Goal: Browse casually: Explore the website without a specific task or goal

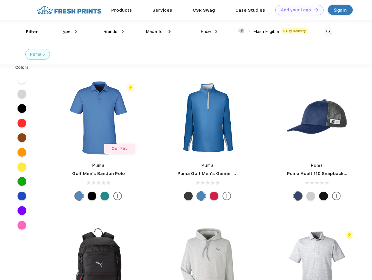
click at [297, 10] on link "Add your Logo Design Tool" at bounding box center [299, 10] width 48 height 10
click at [0, 0] on div "Design Tool" at bounding box center [0, 0] width 0 height 0
click at [313, 10] on link "Add your Logo Design Tool" at bounding box center [299, 10] width 48 height 10
click at [28, 32] on div "Filter" at bounding box center [32, 32] width 12 height 7
click at [69, 32] on span "Type" at bounding box center [65, 31] width 10 height 5
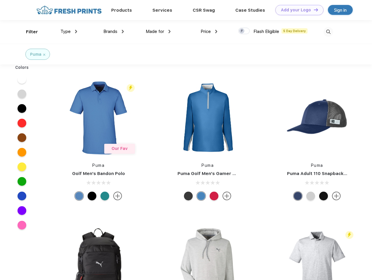
click at [114, 32] on span "Brands" at bounding box center [110, 31] width 14 height 5
click at [158, 32] on span "Made for" at bounding box center [155, 31] width 18 height 5
click at [209, 32] on span "Price" at bounding box center [206, 31] width 10 height 5
click at [244, 31] on div at bounding box center [243, 31] width 11 height 6
click at [242, 31] on input "checkbox" at bounding box center [240, 29] width 4 height 4
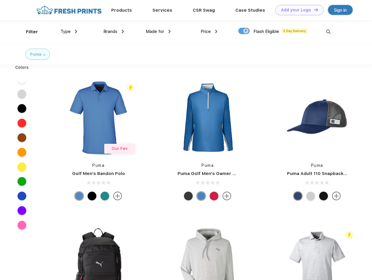
click at [328, 32] on img at bounding box center [328, 32] width 10 height 10
